Goal: Task Accomplishment & Management: Use online tool/utility

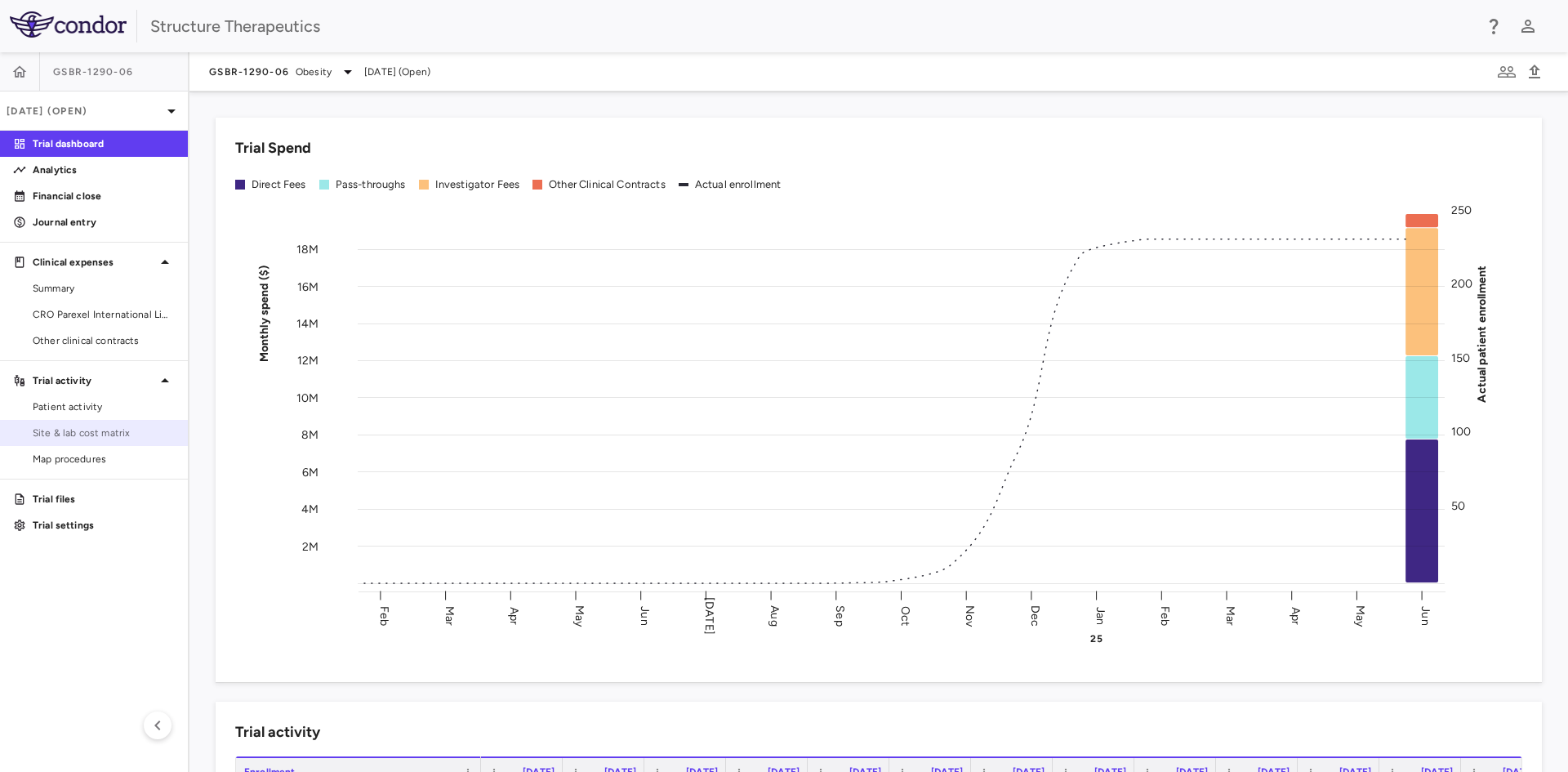
click at [81, 427] on span "Site & lab cost matrix" at bounding box center [103, 433] width 142 height 14
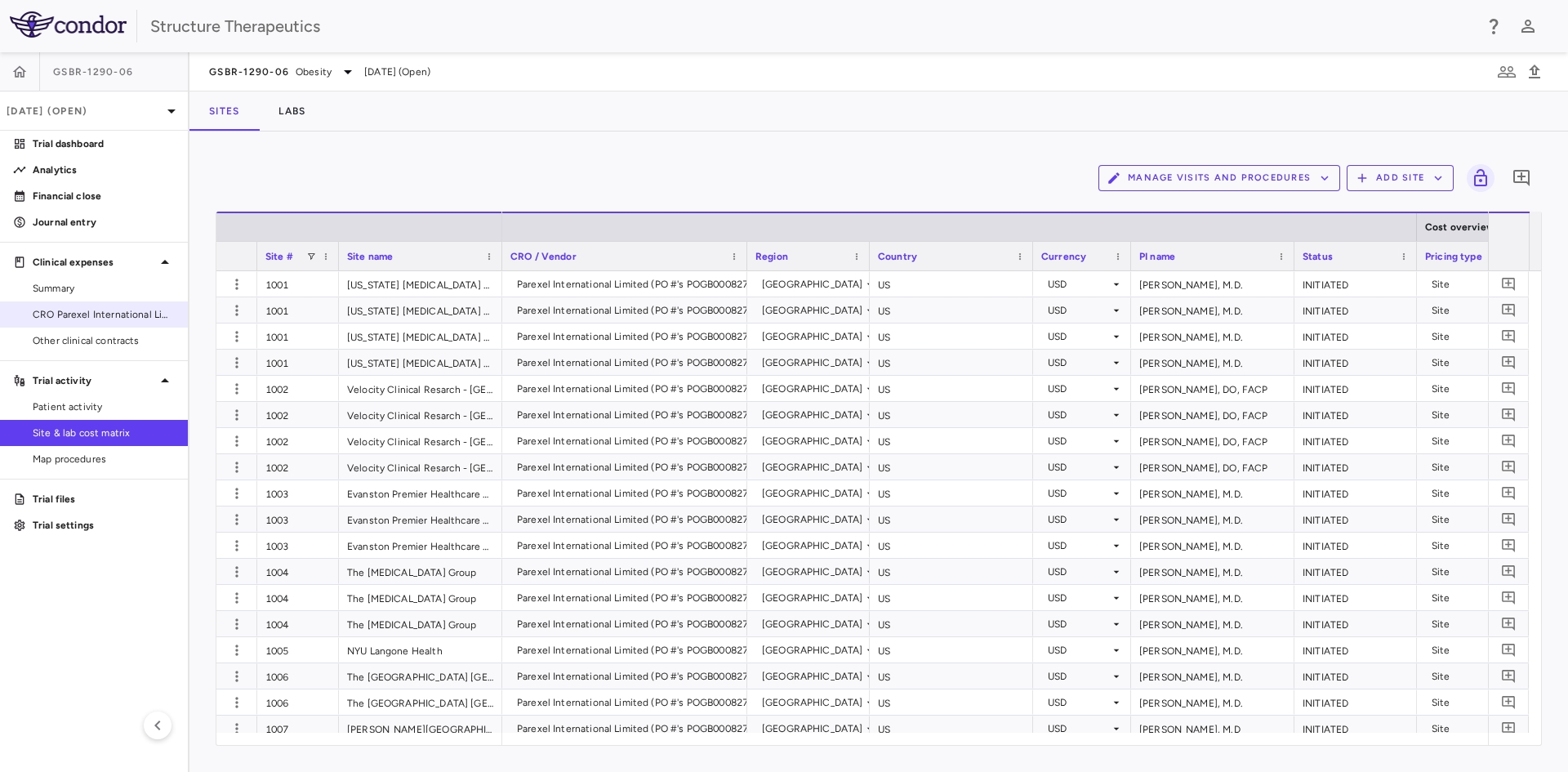
click at [112, 310] on span "CRO Parexel International Limited" at bounding box center [103, 314] width 142 height 14
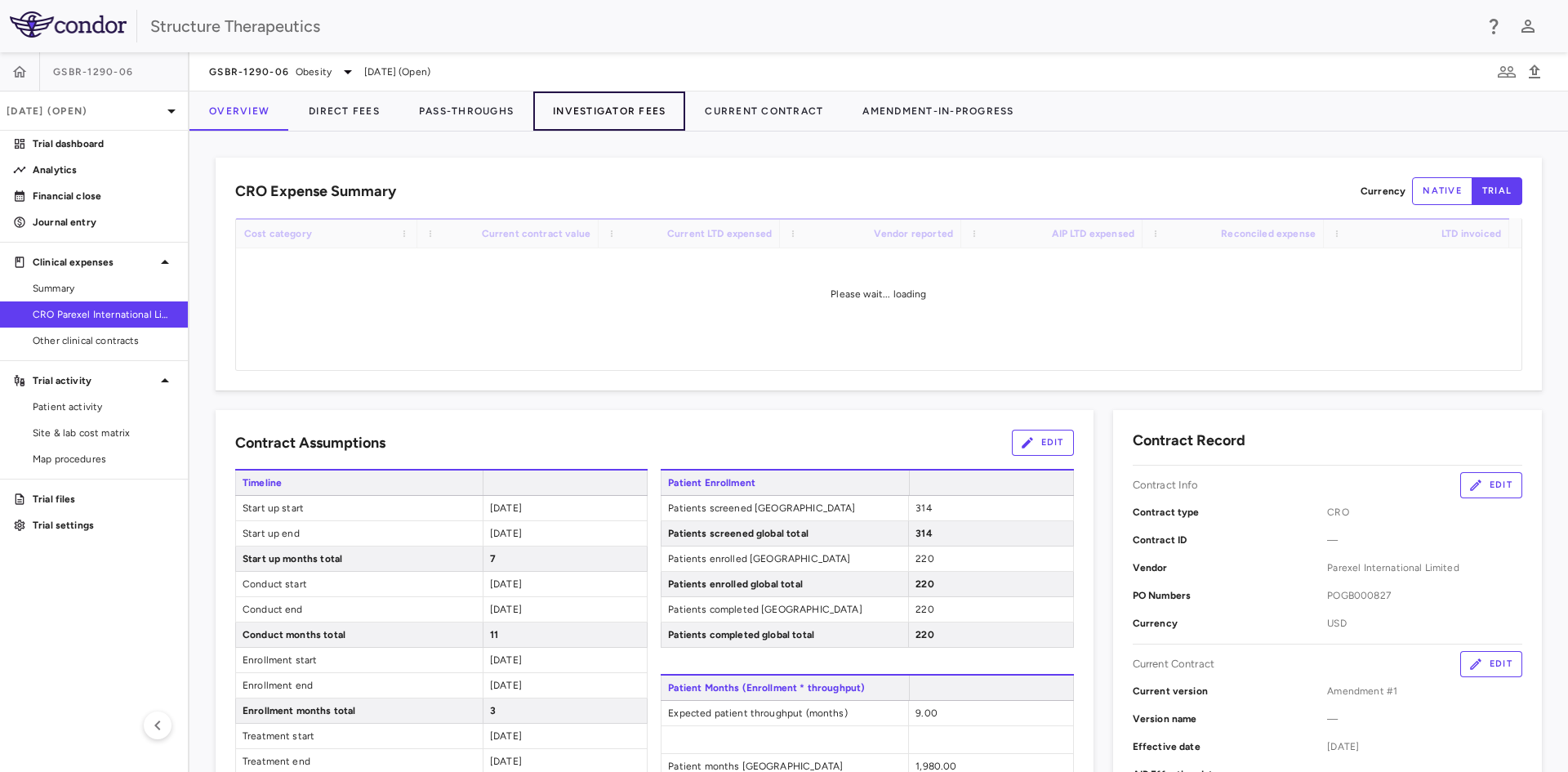
click at [595, 118] on button "Investigator Fees" at bounding box center [608, 111] width 152 height 39
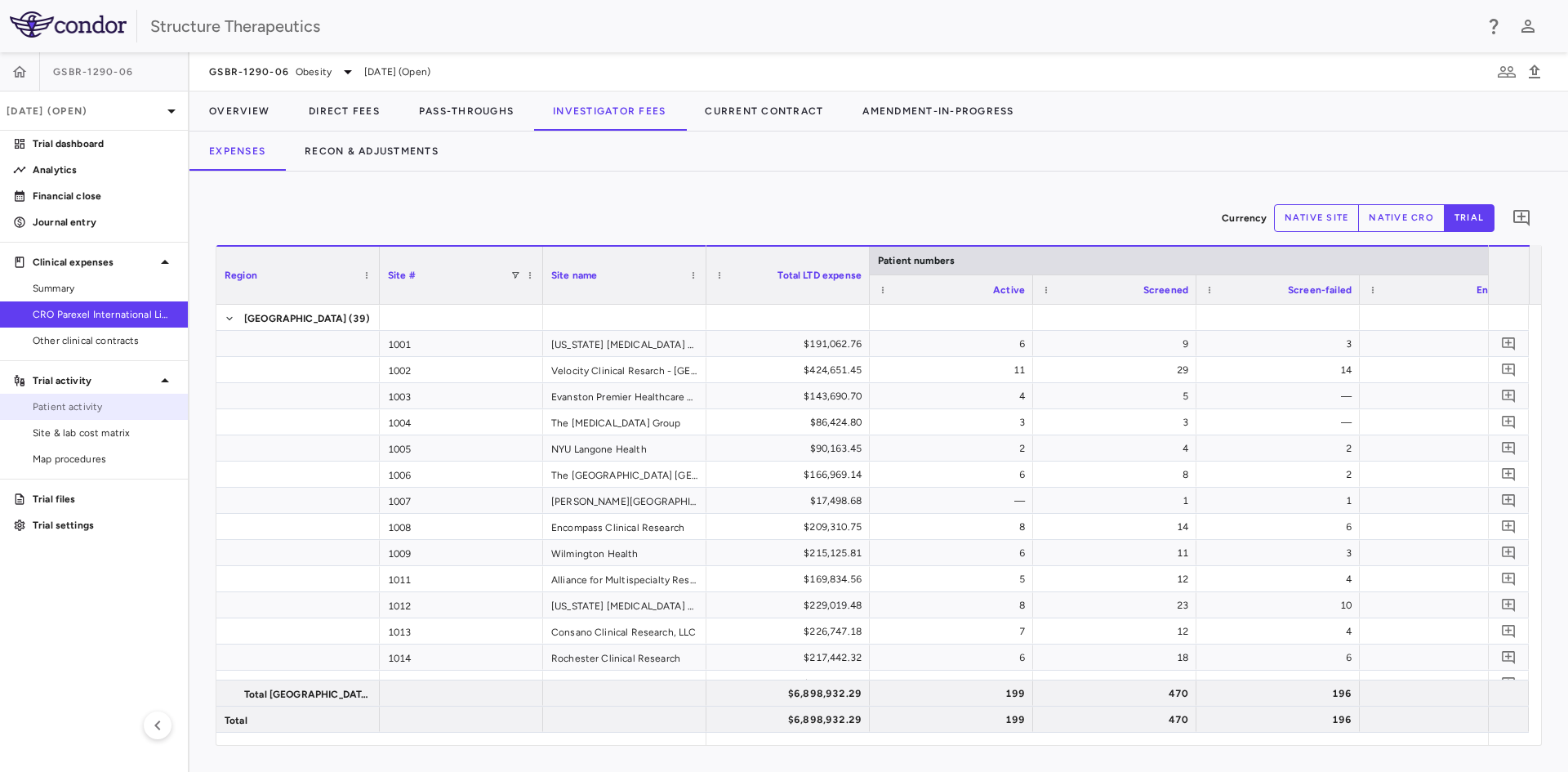
click at [97, 413] on span "Patient activity" at bounding box center [103, 406] width 142 height 14
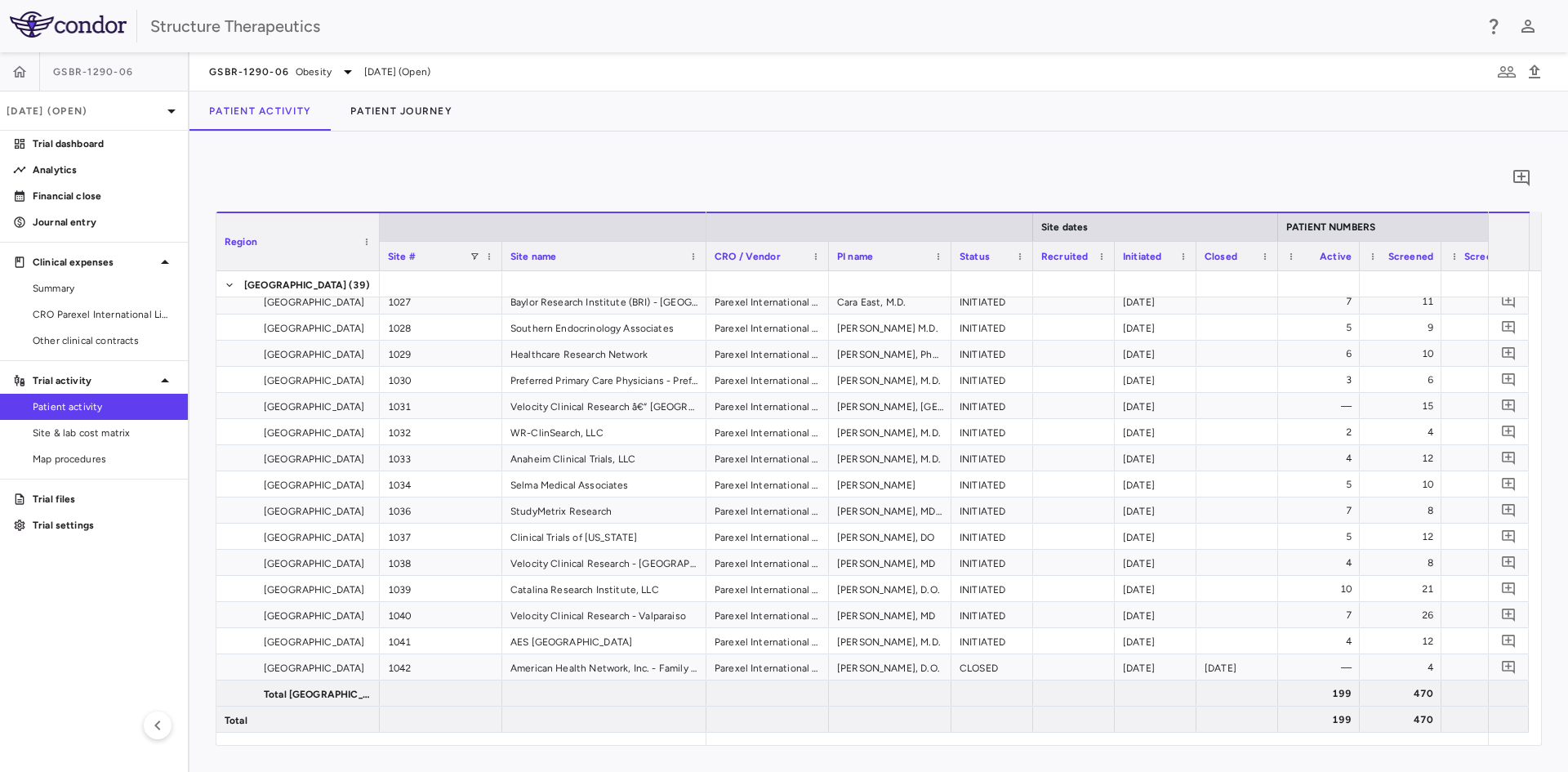
drag, startPoint x: 821, startPoint y: 750, endPoint x: 1010, endPoint y: 736, distance: 189.5
click at [1010, 736] on div "0 Region Drag here to set column labels Region Site # Site name 3" at bounding box center [878, 452] width 1378 height 640
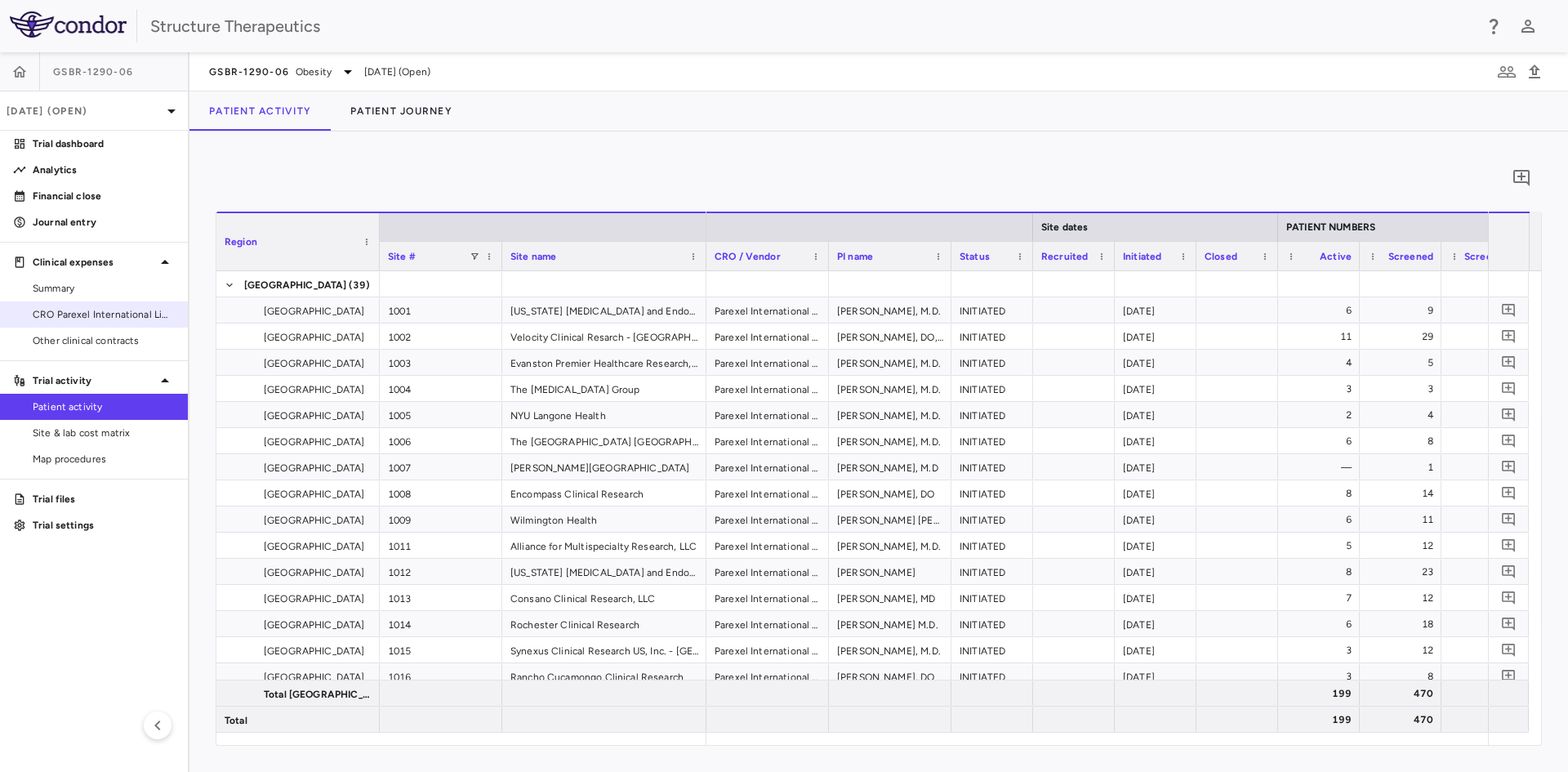
click at [73, 315] on span "CRO Parexel International Limited" at bounding box center [103, 314] width 142 height 14
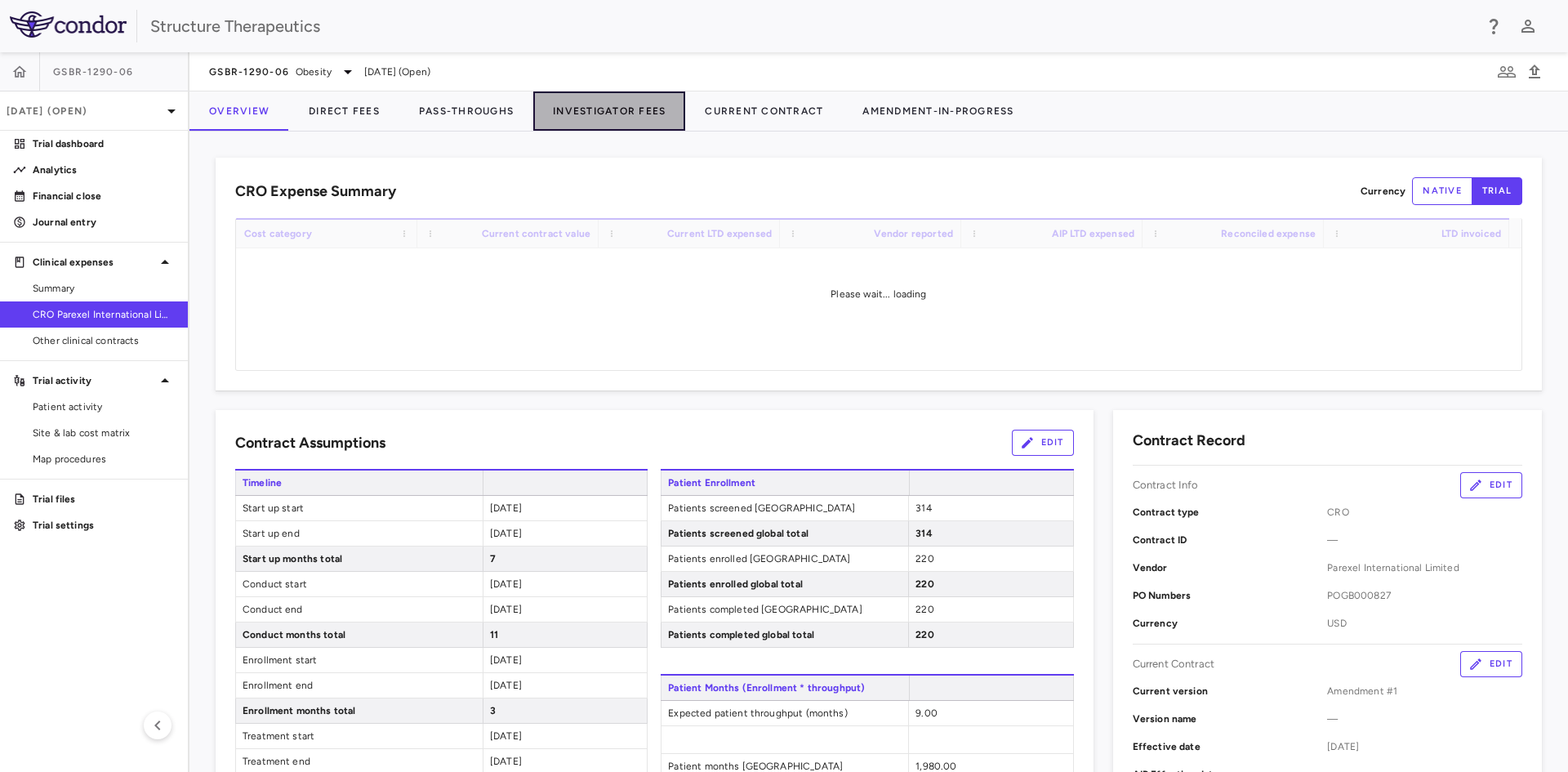
click at [583, 117] on button "Investigator Fees" at bounding box center [608, 111] width 152 height 39
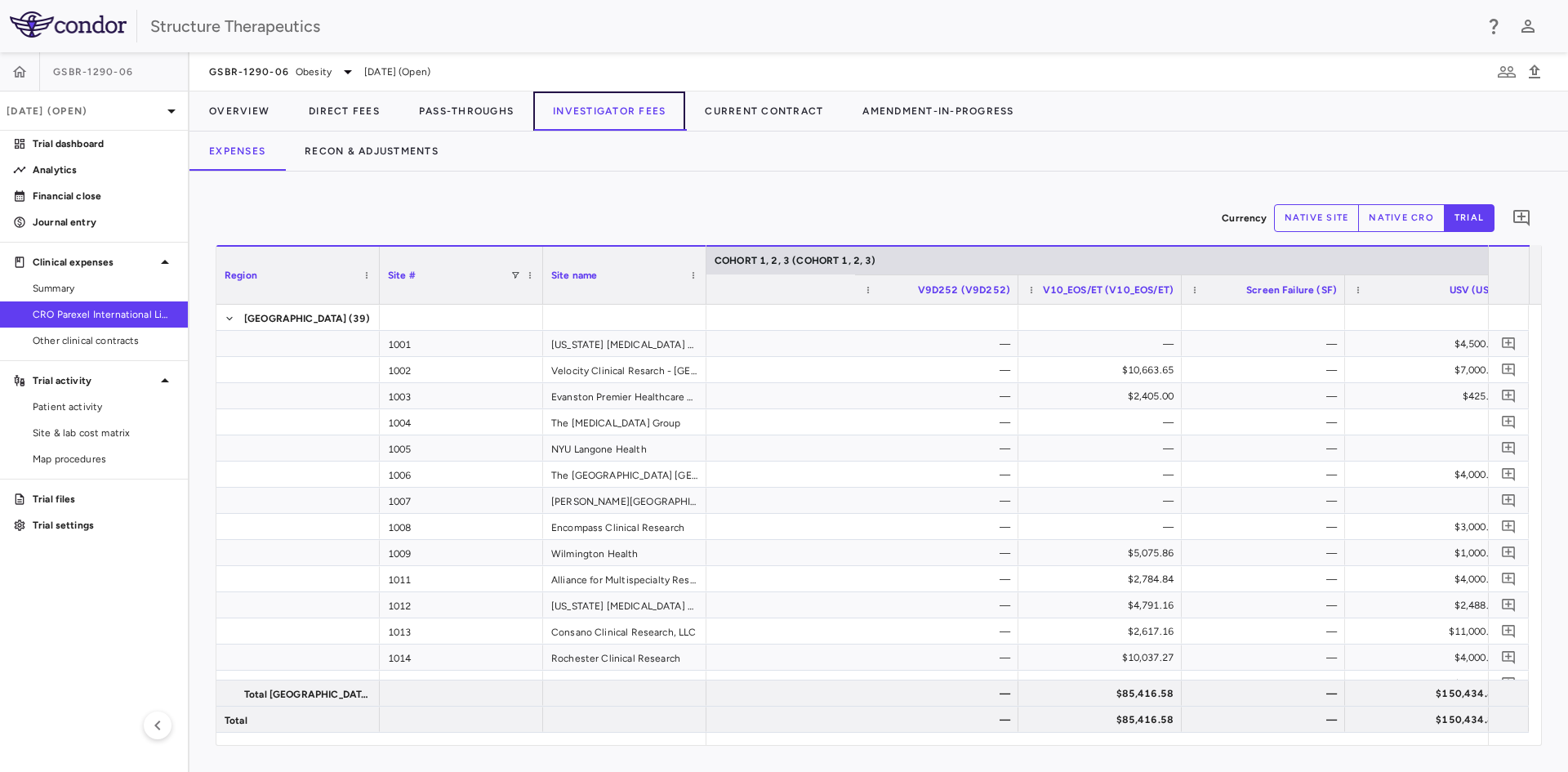
scroll to position [0, 4061]
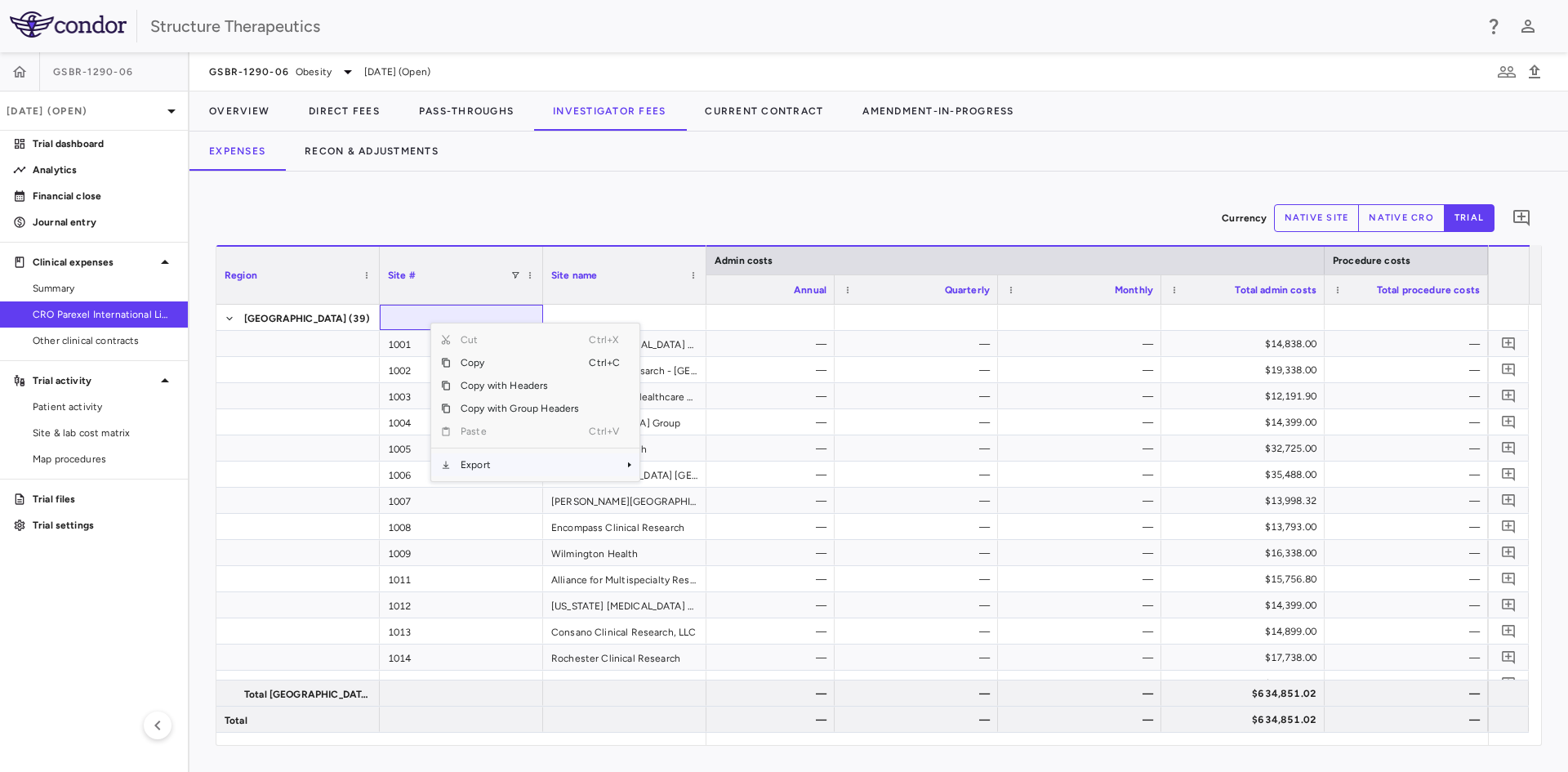
click at [494, 461] on span "Export" at bounding box center [519, 465] width 138 height 23
click at [673, 487] on span "Excel Export" at bounding box center [694, 494] width 76 height 23
